Goal: Information Seeking & Learning: Learn about a topic

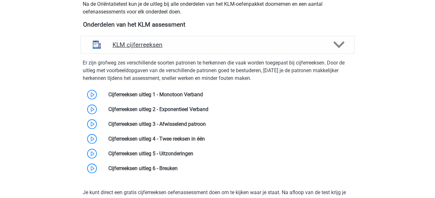
scroll to position [289, 0]
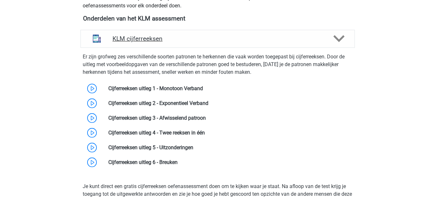
click at [332, 41] on div at bounding box center [339, 38] width 22 height 11
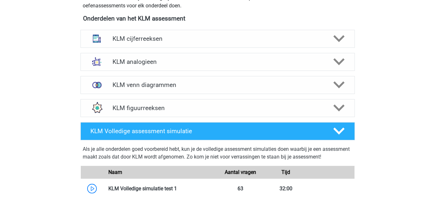
click at [337, 140] on div "Als je alle onderdelen goed voorbereid hebt, kun je de volledige assessment sim…" at bounding box center [218, 200] width 280 height 120
click at [337, 133] on icon at bounding box center [339, 130] width 11 height 11
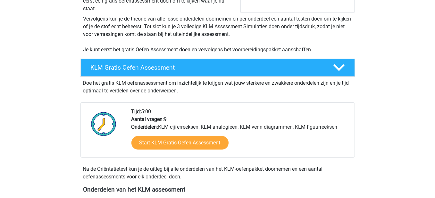
scroll to position [96, 0]
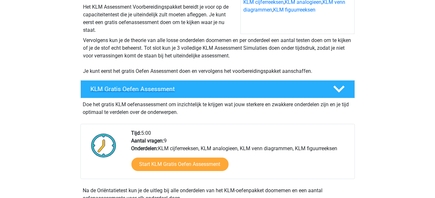
click at [342, 81] on div "KLM Gratis Oefen Assessment" at bounding box center [218, 89] width 275 height 18
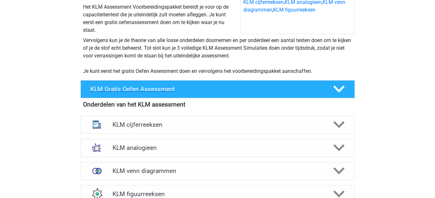
click at [342, 85] on icon at bounding box center [339, 88] width 11 height 11
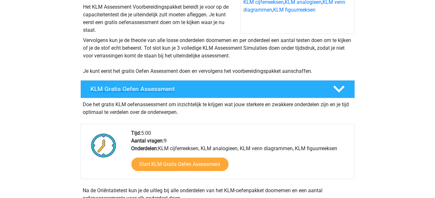
click at [342, 85] on icon at bounding box center [339, 88] width 11 height 11
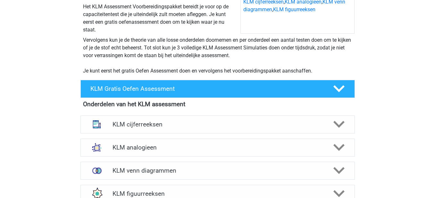
scroll to position [0, 0]
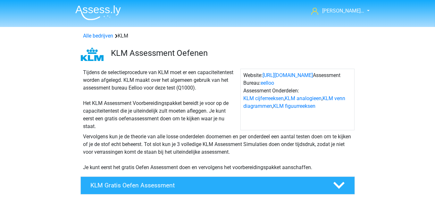
click at [347, 6] on nav "[PERSON_NAME]… [PERSON_NAME][EMAIL_ADDRESS][DOMAIN_NAME] Nederlands" at bounding box center [217, 11] width 295 height 21
click at [347, 12] on span "[PERSON_NAME]…" at bounding box center [343, 11] width 42 height 6
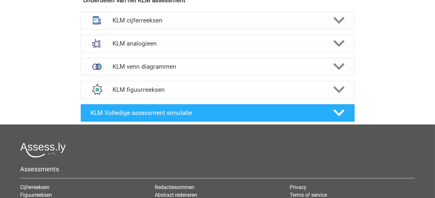
scroll to position [160, 0]
